Goal: Check status: Check status

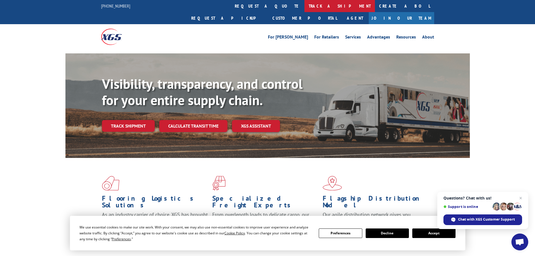
click at [305, 2] on link "track a shipment" at bounding box center [340, 6] width 71 height 12
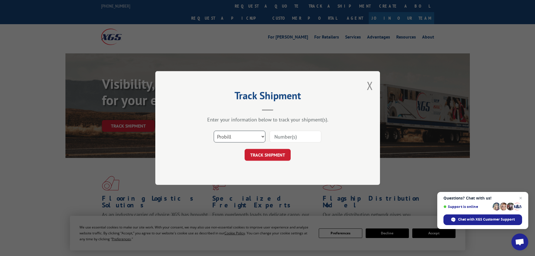
click at [231, 134] on select "Select category... Probill BOL PO" at bounding box center [240, 137] width 52 height 12
select select "bol"
click at [214, 131] on select "Select category... Probill BOL PO" at bounding box center [240, 137] width 52 height 12
click at [280, 134] on input at bounding box center [296, 137] width 52 height 12
paste input "5590498"
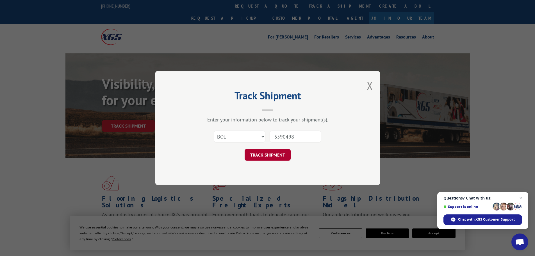
type input "5590498"
click at [283, 153] on button "TRACK SHIPMENT" at bounding box center [268, 155] width 46 height 12
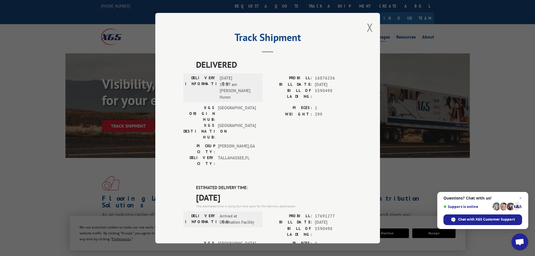
click at [369, 27] on button "Close modal" at bounding box center [370, 27] width 6 height 15
